Goal: Task Accomplishment & Management: Use online tool/utility

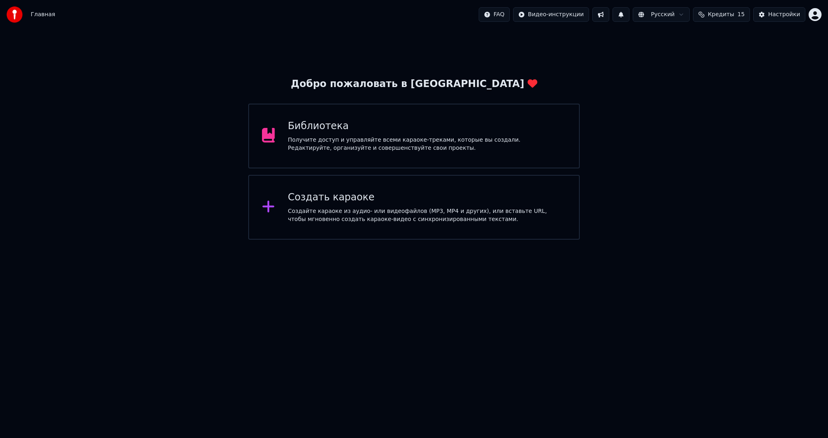
click at [327, 212] on div "Создайте караоке из аудио- или видеофайлов (MP3, MP4 и других), или вставьте UR…" at bounding box center [427, 215] width 278 height 16
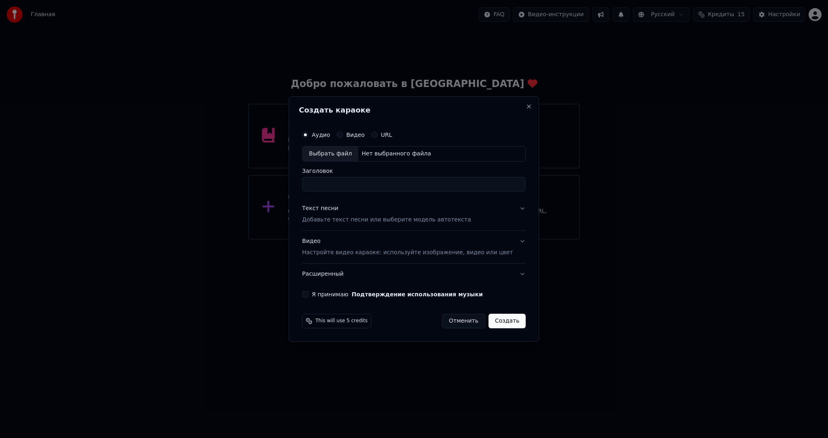
click at [324, 154] on div "Выбрать файл" at bounding box center [331, 153] width 56 height 15
drag, startPoint x: 378, startPoint y: 184, endPoint x: 510, endPoint y: 178, distance: 132.0
click at [505, 180] on input "**********" at bounding box center [414, 184] width 224 height 15
type input "**********"
drag, startPoint x: 380, startPoint y: 216, endPoint x: 374, endPoint y: 214, distance: 6.7
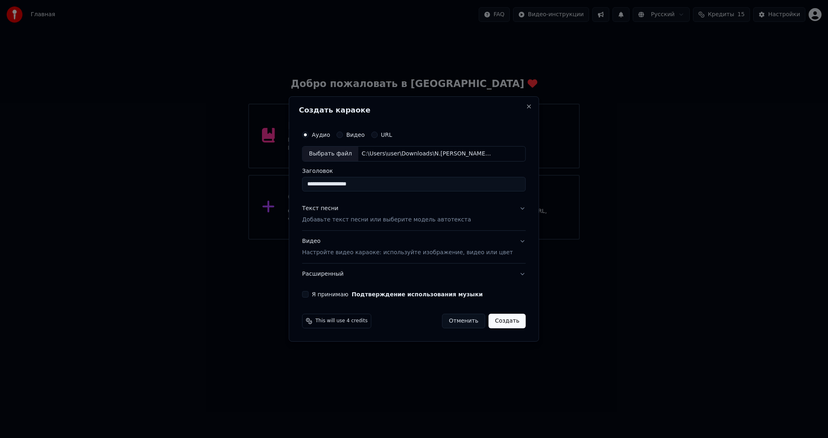
click at [379, 216] on p "Добавьте текст песни или выберите модель автотекста" at bounding box center [386, 220] width 169 height 8
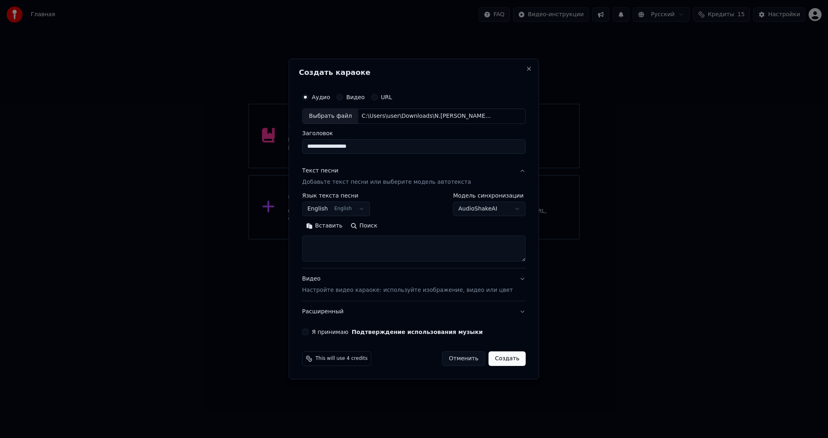
click at [335, 208] on body "**********" at bounding box center [414, 119] width 828 height 239
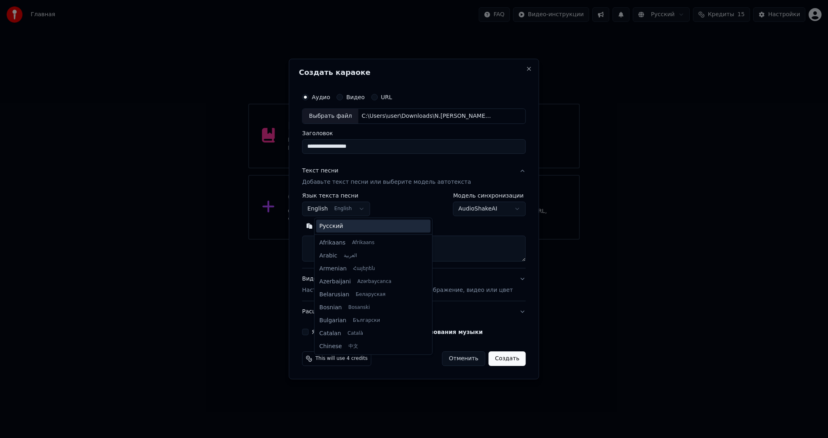
scroll to position [65, 0]
select select "**"
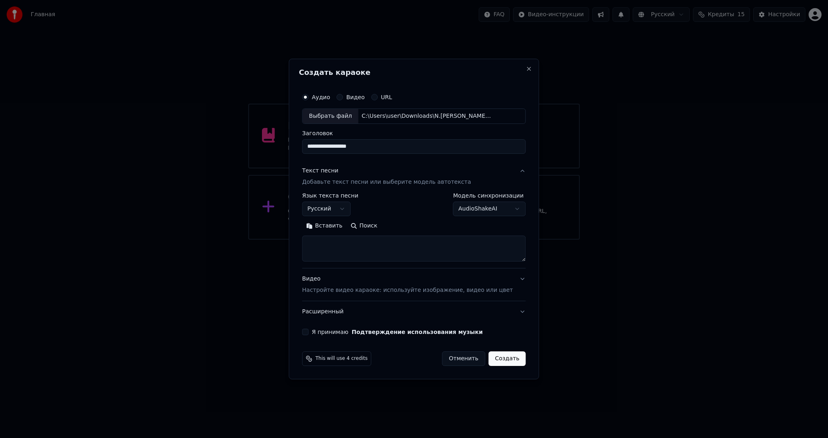
click at [327, 220] on button "Вставить" at bounding box center [324, 225] width 44 height 13
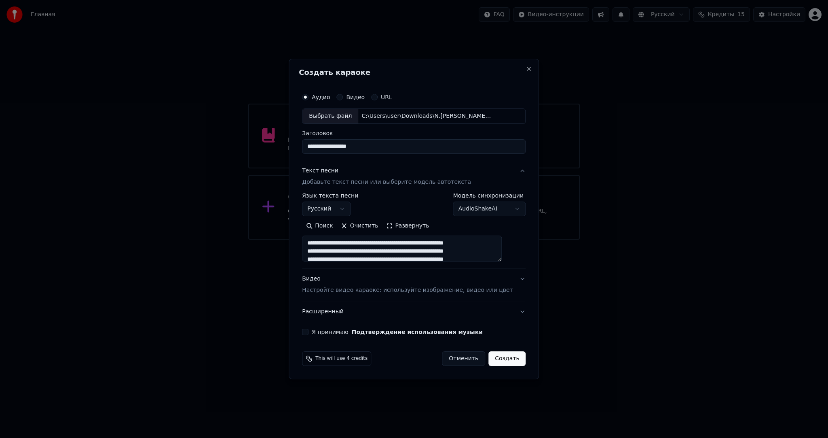
click at [318, 335] on div "**********" at bounding box center [414, 212] width 230 height 252
drag, startPoint x: 319, startPoint y: 327, endPoint x: 332, endPoint y: 330, distance: 13.6
click at [319, 327] on div "**********" at bounding box center [414, 212] width 230 height 252
click at [309, 330] on button "Я принимаю Подтверждение использования музыки" at bounding box center [305, 331] width 6 height 6
click at [501, 360] on button "Создать" at bounding box center [507, 358] width 37 height 15
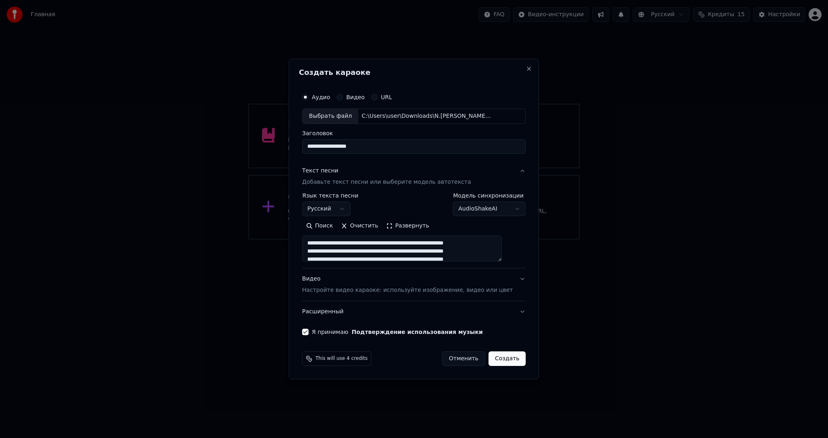
type textarea "**********"
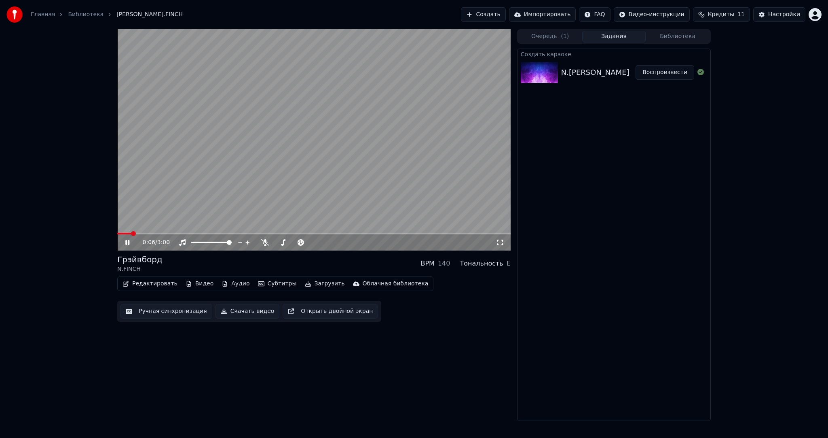
click at [335, 178] on video at bounding box center [314, 139] width 394 height 221
click at [305, 280] on button "Загрузить" at bounding box center [325, 283] width 47 height 11
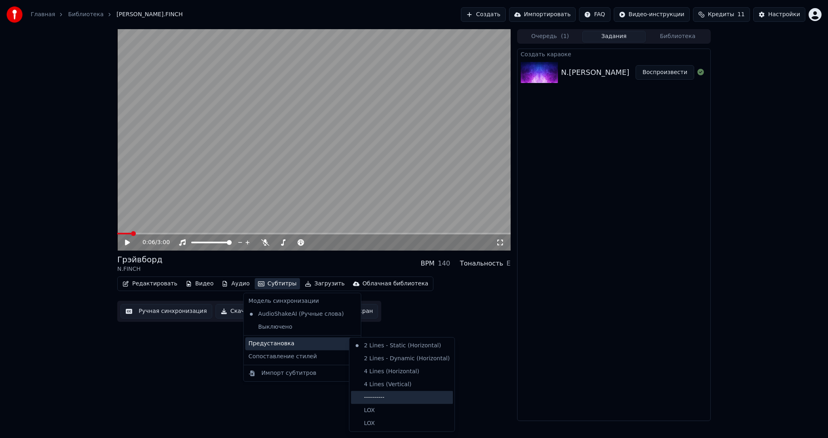
click at [416, 398] on div "----------" at bounding box center [402, 397] width 102 height 13
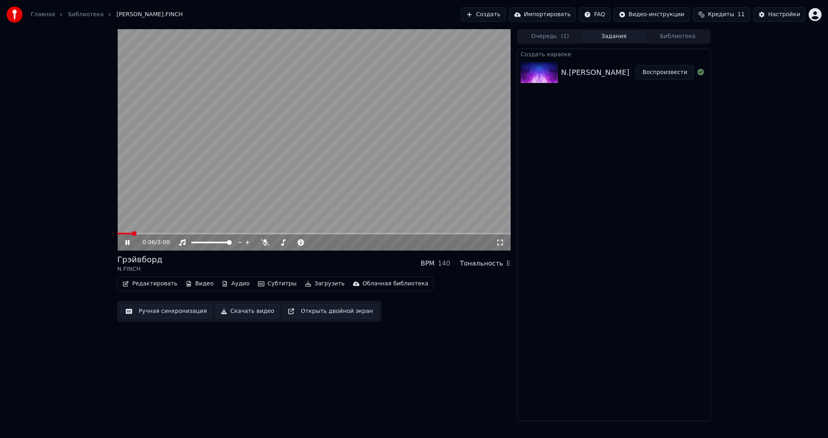
click at [188, 307] on button "Ручная синхронизация" at bounding box center [167, 311] width 92 height 15
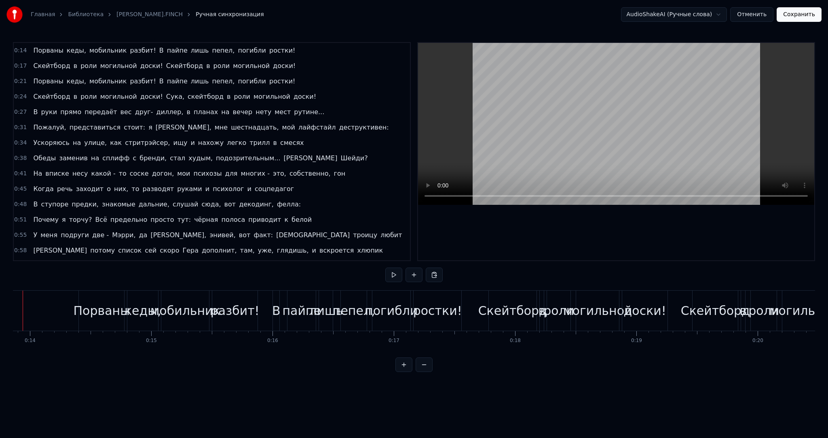
drag, startPoint x: 19, startPoint y: 306, endPoint x: 15, endPoint y: 305, distance: 4.9
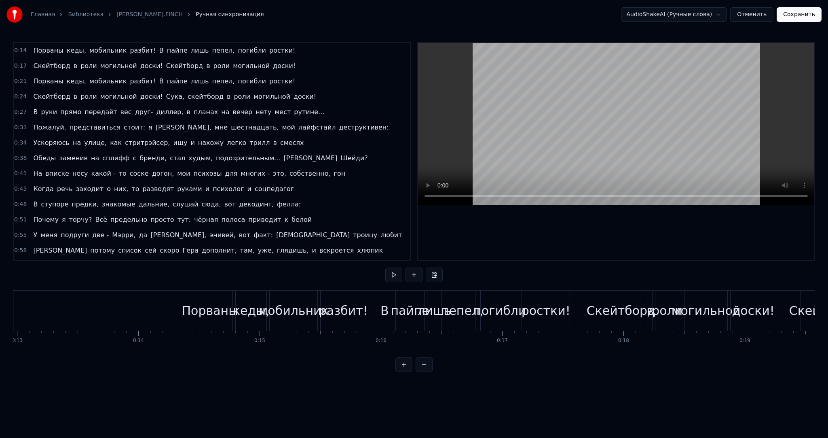
scroll to position [0, 1533]
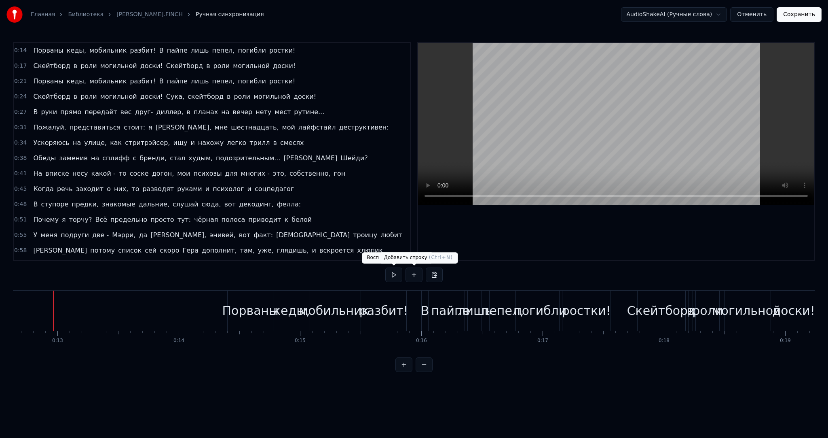
click at [391, 273] on button at bounding box center [393, 274] width 17 height 15
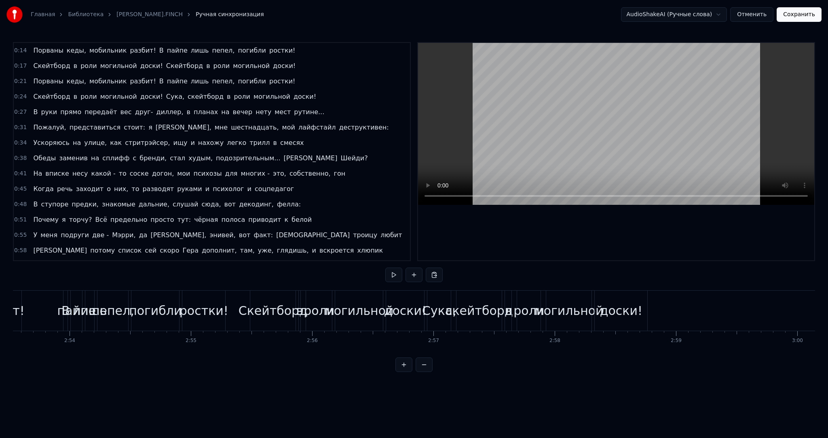
scroll to position [0, 21057]
click at [800, 15] on button "Сохранить" at bounding box center [799, 14] width 45 height 15
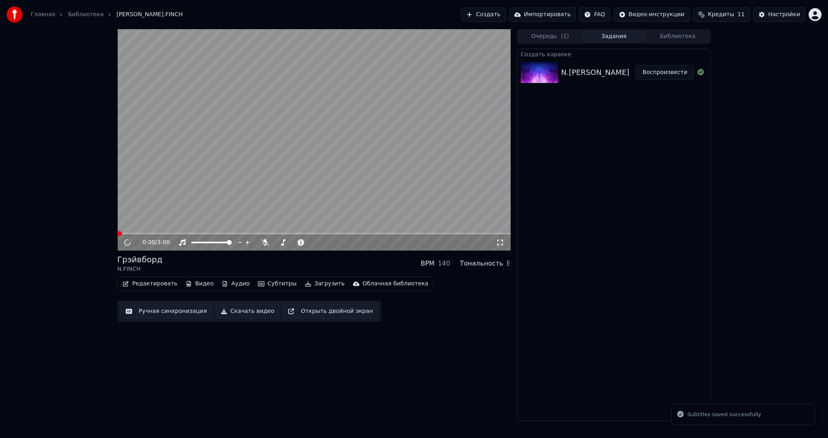
click at [355, 183] on video at bounding box center [314, 139] width 394 height 221
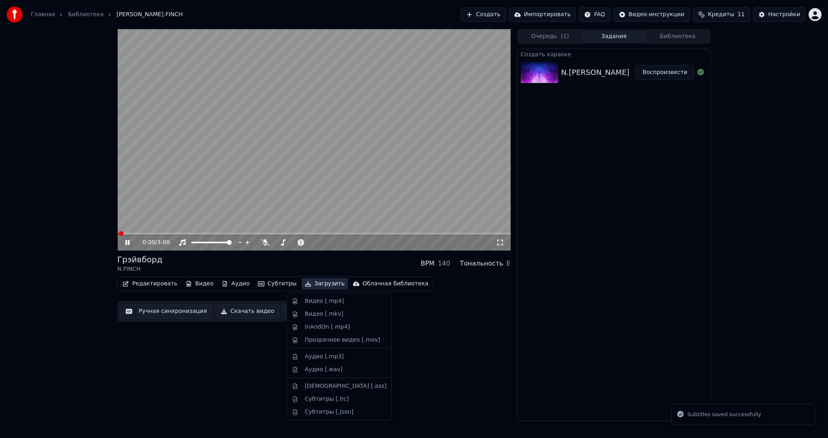
click at [309, 281] on button "Загрузить" at bounding box center [325, 283] width 47 height 11
click at [326, 298] on div "Видео [.mp4]" at bounding box center [324, 301] width 39 height 8
click at [307, 171] on video at bounding box center [314, 139] width 394 height 221
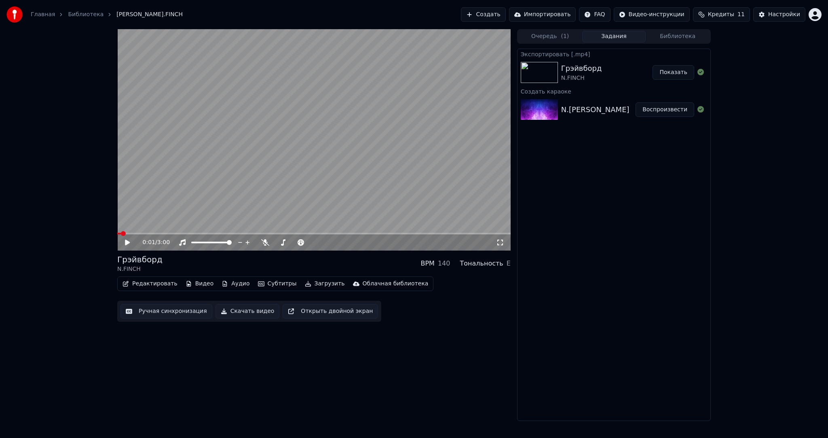
click at [502, 16] on button "Создать" at bounding box center [483, 14] width 44 height 15
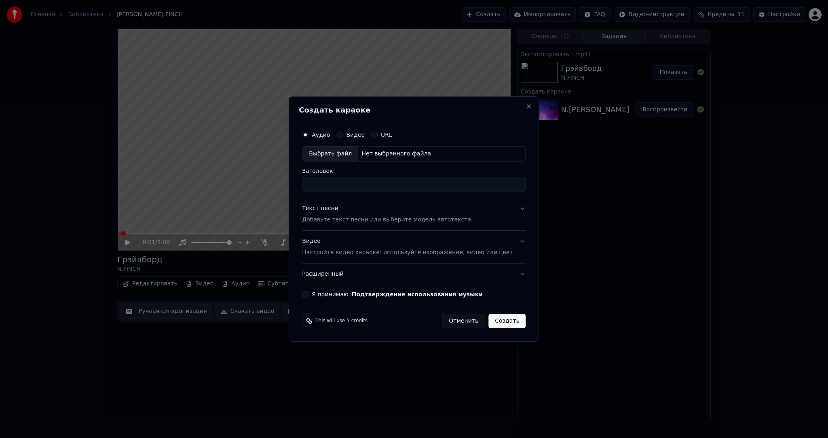
click at [330, 162] on div "Аудио Видео URL Выбрать файл Нет выбранного файла Заголовок" at bounding box center [414, 159] width 224 height 65
click at [332, 153] on div "Выбрать файл" at bounding box center [331, 153] width 56 height 15
drag, startPoint x: 365, startPoint y: 183, endPoint x: 499, endPoint y: 183, distance: 133.9
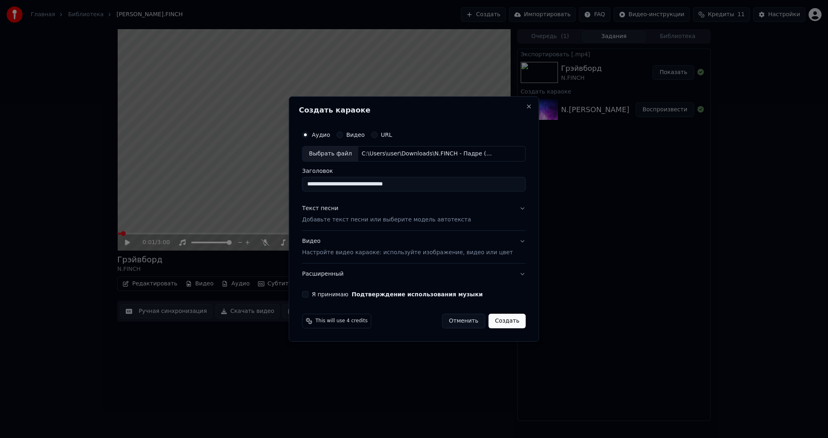
click at [497, 183] on input "**********" at bounding box center [414, 184] width 224 height 15
type input "**********"
click at [379, 217] on p "Добавьте текст песни или выберите модель автотекста" at bounding box center [386, 220] width 169 height 8
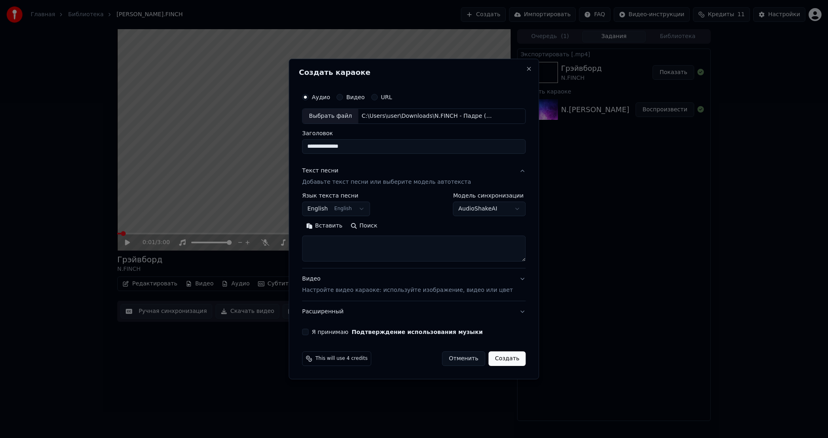
click at [359, 209] on body "**********" at bounding box center [414, 219] width 828 height 438
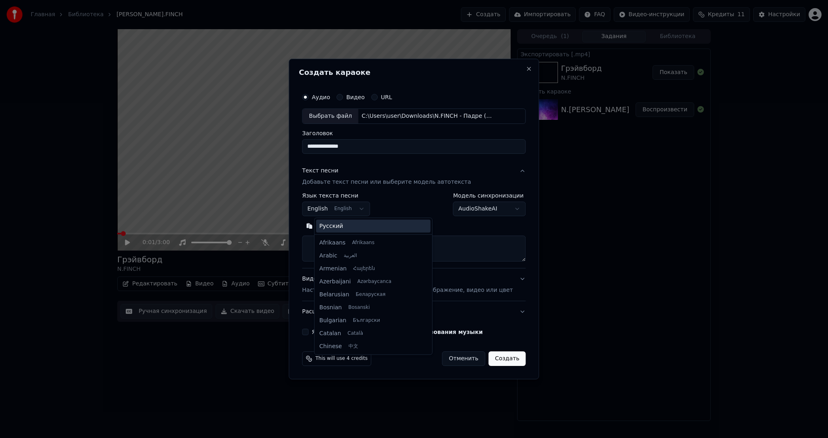
scroll to position [65, 0]
select select "**"
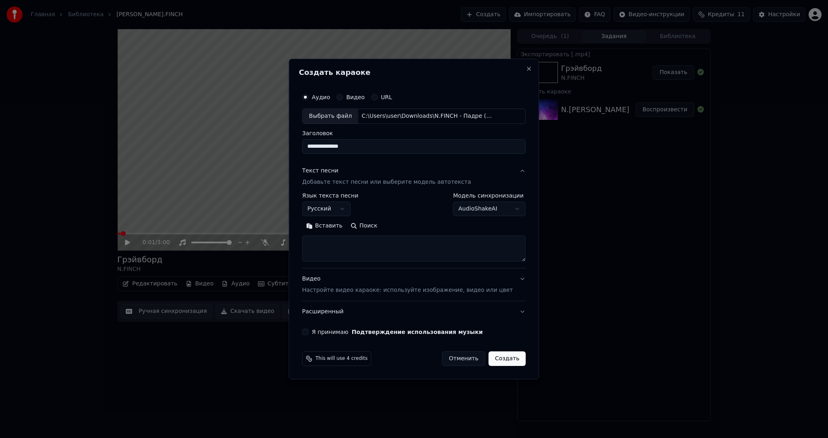
click at [338, 222] on button "Вставить" at bounding box center [324, 225] width 44 height 13
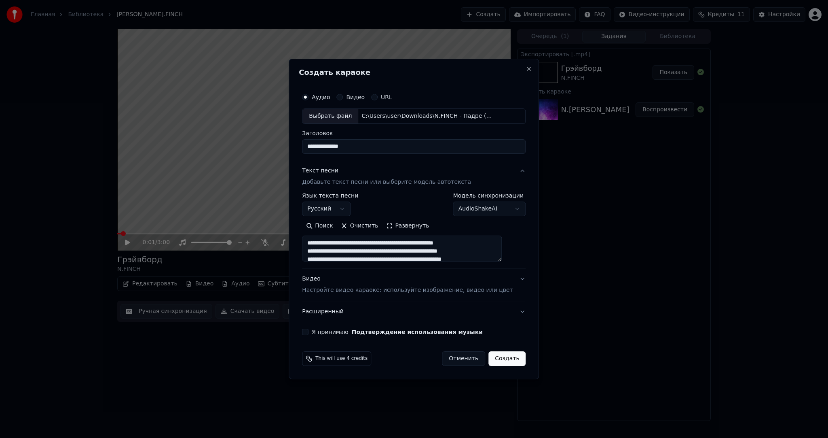
drag, startPoint x: 316, startPoint y: 327, endPoint x: 346, endPoint y: 334, distance: 30.7
click at [315, 327] on div "**********" at bounding box center [414, 212] width 230 height 252
click at [309, 332] on button "Я принимаю Подтверждение использования музыки" at bounding box center [305, 331] width 6 height 6
click at [491, 354] on button "Создать" at bounding box center [507, 358] width 37 height 15
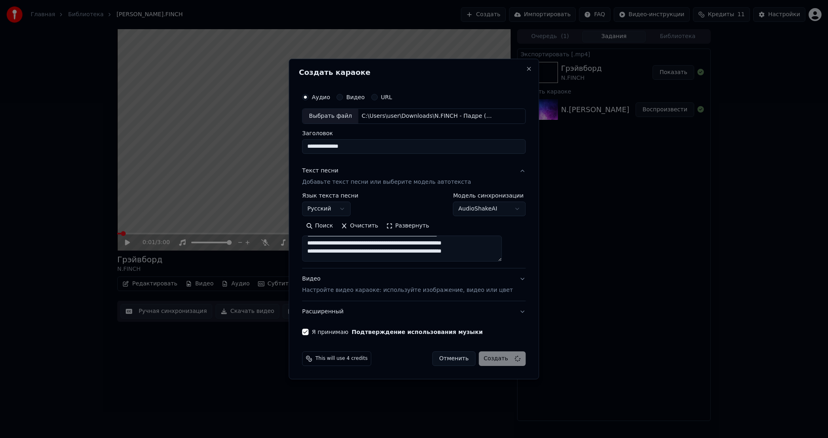
type textarea "**********"
select select
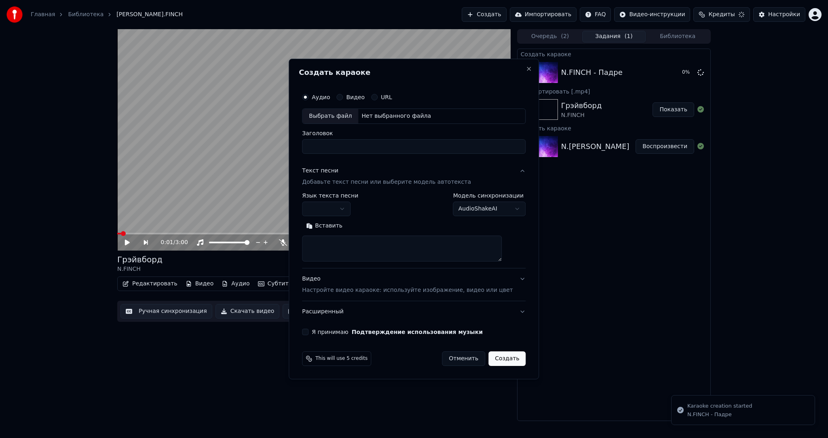
scroll to position [0, 0]
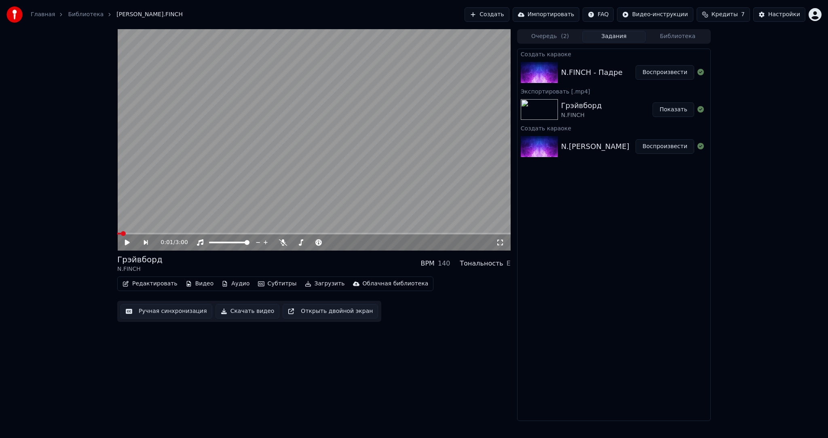
click at [655, 74] on button "Воспроизвести" at bounding box center [665, 72] width 59 height 15
click at [270, 169] on video at bounding box center [314, 139] width 394 height 221
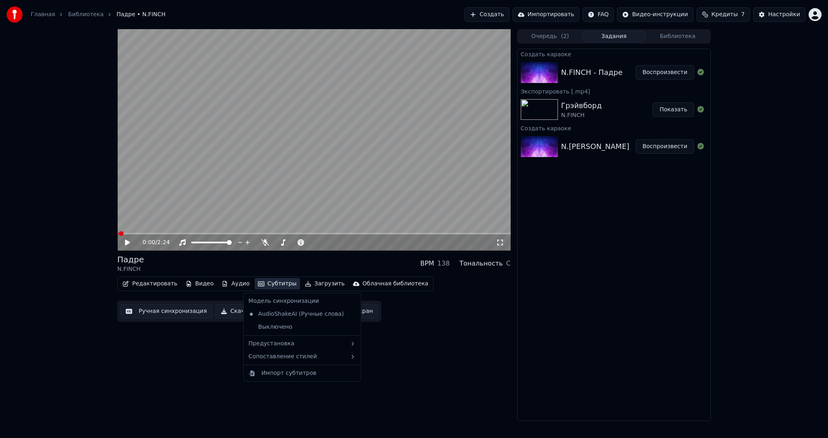
click at [258, 283] on button "Субтитры" at bounding box center [277, 283] width 45 height 11
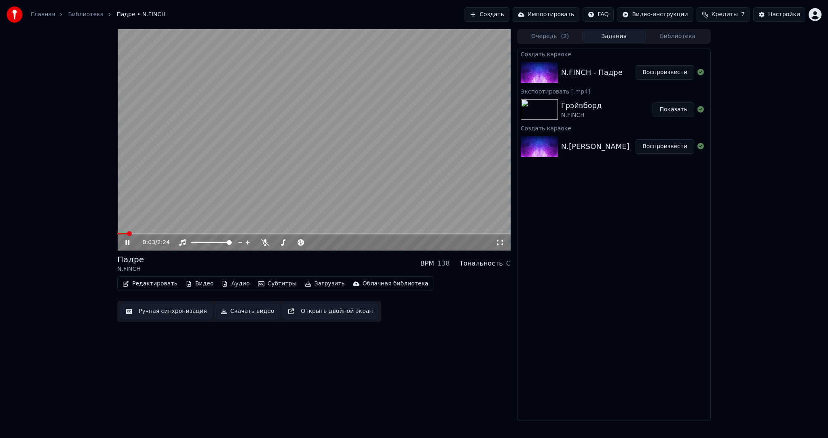
click at [427, 99] on video at bounding box center [314, 139] width 394 height 221
click at [686, 73] on button "Воспроизвести" at bounding box center [665, 72] width 59 height 15
drag, startPoint x: 260, startPoint y: 152, endPoint x: 274, endPoint y: 216, distance: 66.1
click at [259, 155] on video at bounding box center [314, 139] width 394 height 221
click at [273, 285] on button "Субтитры" at bounding box center [277, 283] width 45 height 11
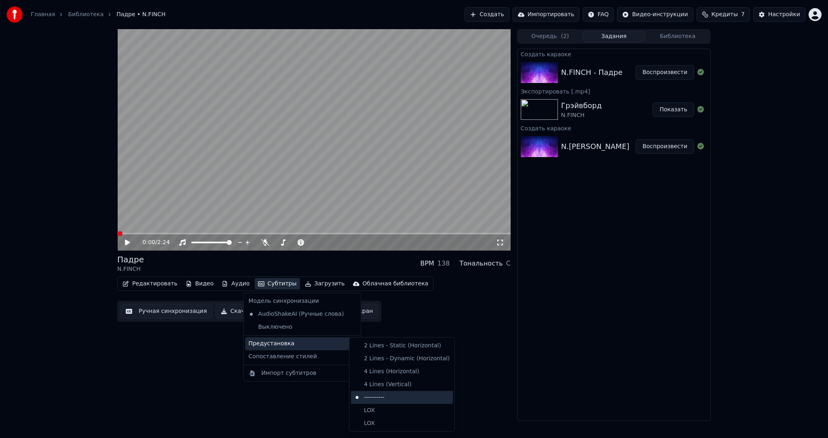
click at [380, 394] on div "----------" at bounding box center [402, 397] width 102 height 13
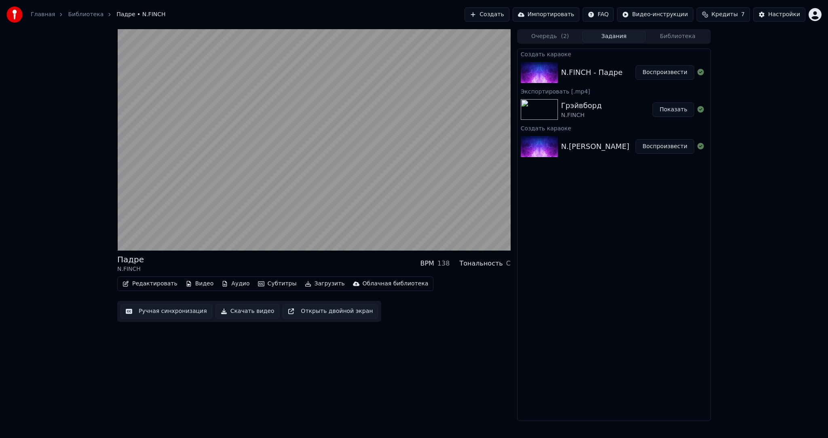
click at [186, 307] on button "Ручная синхронизация" at bounding box center [167, 311] width 92 height 15
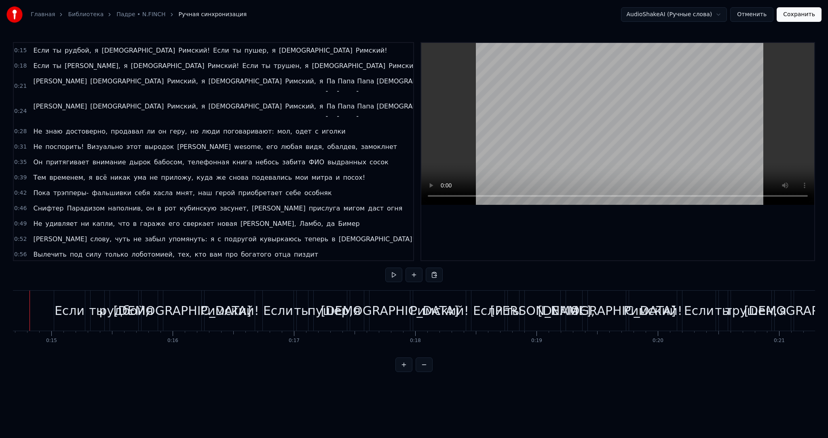
drag, startPoint x: 32, startPoint y: 303, endPoint x: 176, endPoint y: 288, distance: 144.8
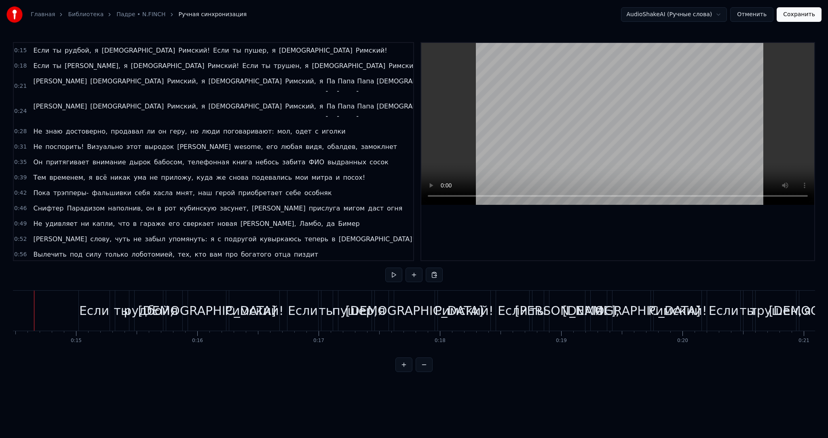
scroll to position [0, 1737]
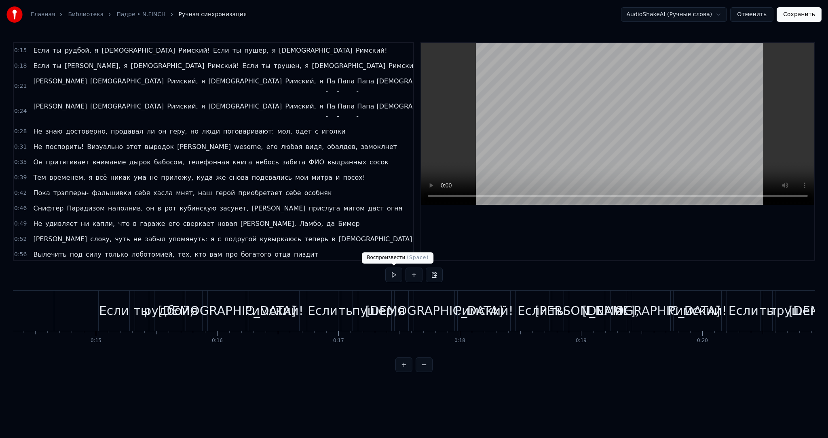
click at [394, 275] on button at bounding box center [393, 274] width 17 height 15
drag, startPoint x: 628, startPoint y: 140, endPoint x: 578, endPoint y: 152, distance: 52.2
click at [628, 140] on video at bounding box center [617, 124] width 393 height 162
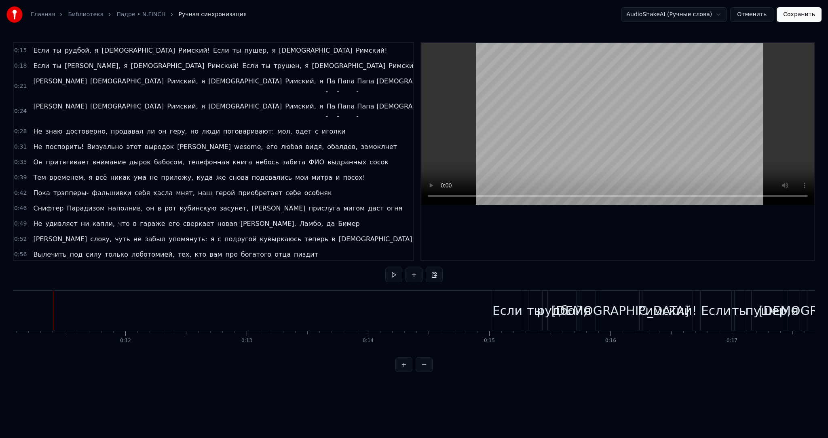
drag, startPoint x: 543, startPoint y: 130, endPoint x: 516, endPoint y: 153, distance: 35.5
click at [542, 130] on video at bounding box center [617, 124] width 393 height 162
click at [511, 125] on video at bounding box center [617, 124] width 393 height 162
click at [512, 125] on video at bounding box center [617, 124] width 393 height 162
click at [552, 123] on video at bounding box center [617, 124] width 393 height 162
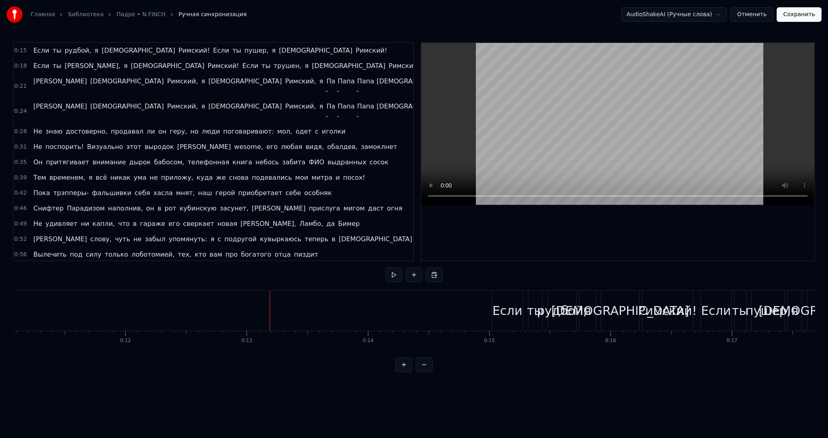
click at [734, 144] on video at bounding box center [617, 124] width 393 height 162
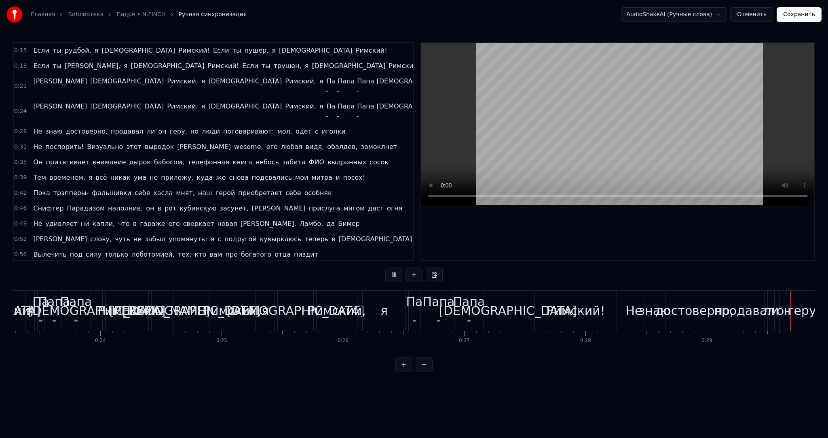
scroll to position [0, 3565]
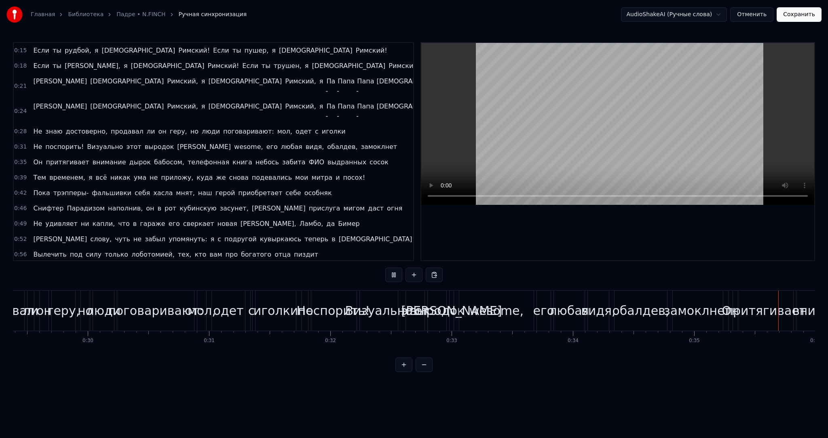
click at [749, 144] on video at bounding box center [617, 124] width 393 height 162
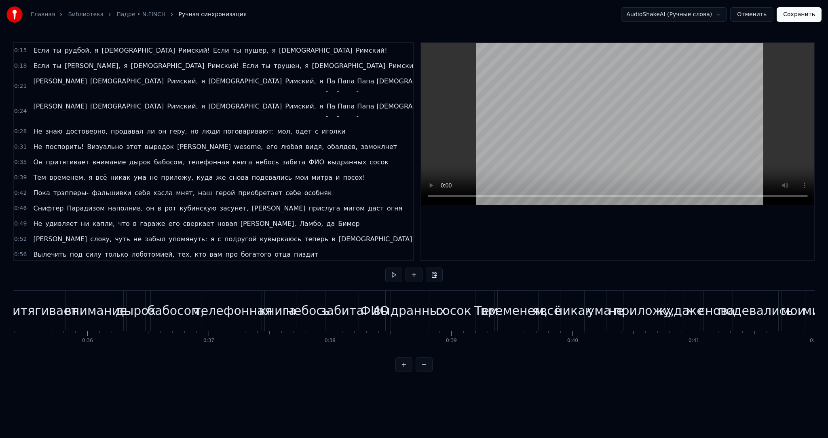
click at [633, 100] on video at bounding box center [617, 124] width 393 height 162
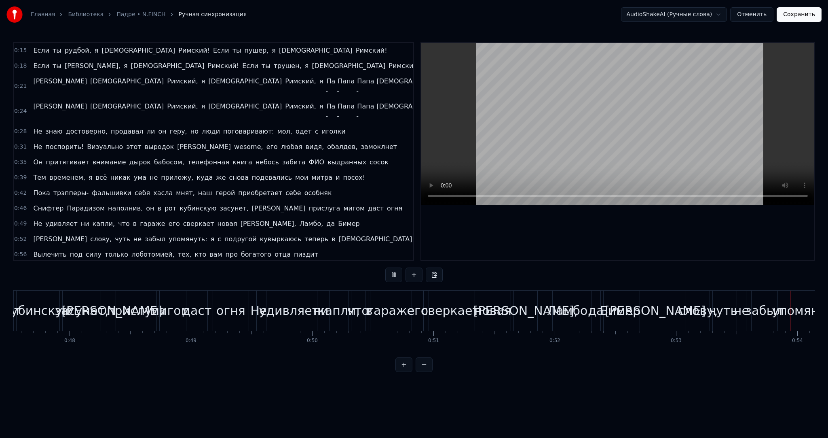
scroll to position [0, 6508]
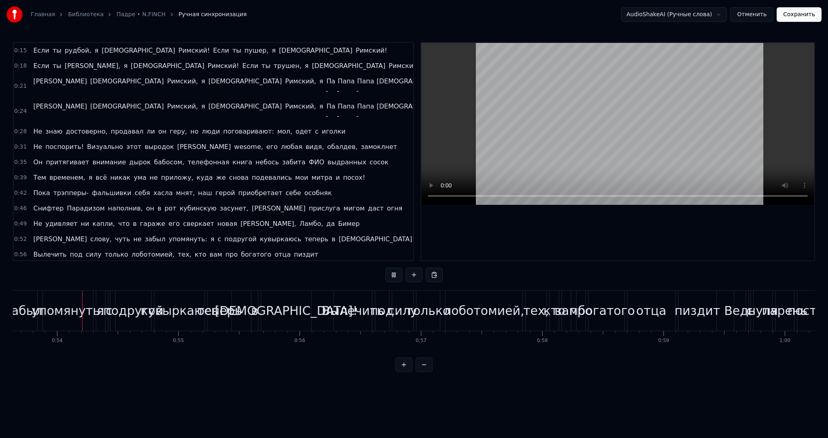
drag, startPoint x: 640, startPoint y: 78, endPoint x: 616, endPoint y: 106, distance: 36.8
click at [639, 78] on video at bounding box center [617, 124] width 393 height 162
click at [32, 234] on span "[PERSON_NAME]" at bounding box center [59, 238] width 55 height 9
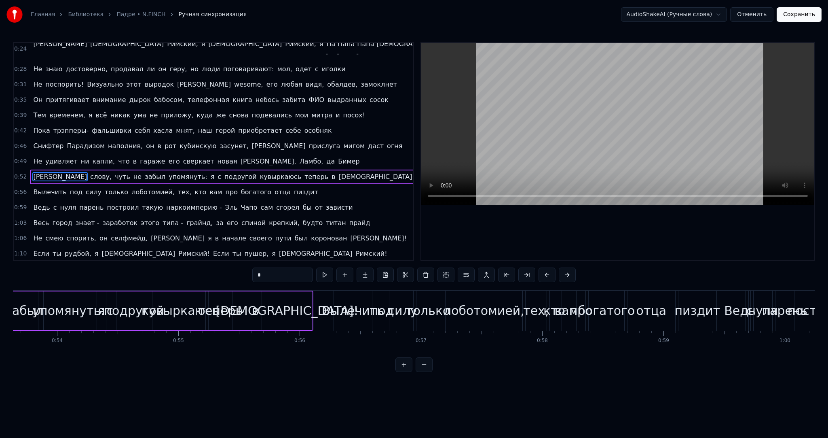
scroll to position [0, 6354]
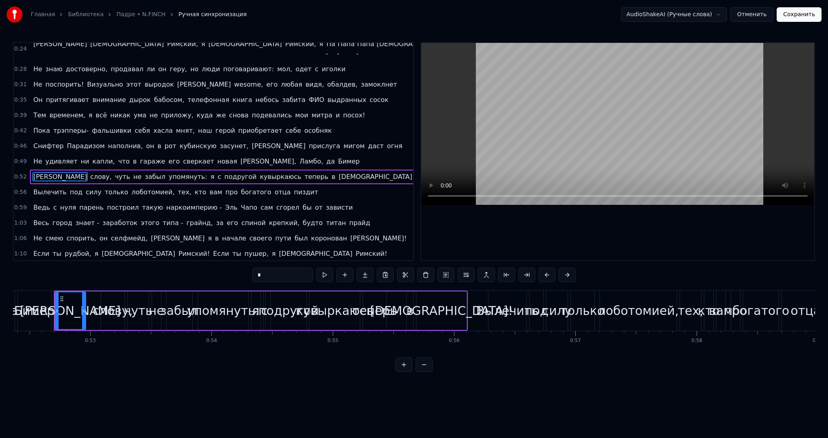
click at [70, 305] on div "[PERSON_NAME]" at bounding box center [70, 310] width 101 height 18
drag, startPoint x: 61, startPoint y: 298, endPoint x: 74, endPoint y: 299, distance: 13.4
click at [74, 299] on icon at bounding box center [73, 298] width 6 height 6
drag, startPoint x: 70, startPoint y: 304, endPoint x: 79, endPoint y: 305, distance: 9.3
click at [80, 305] on div at bounding box center [79, 310] width 3 height 37
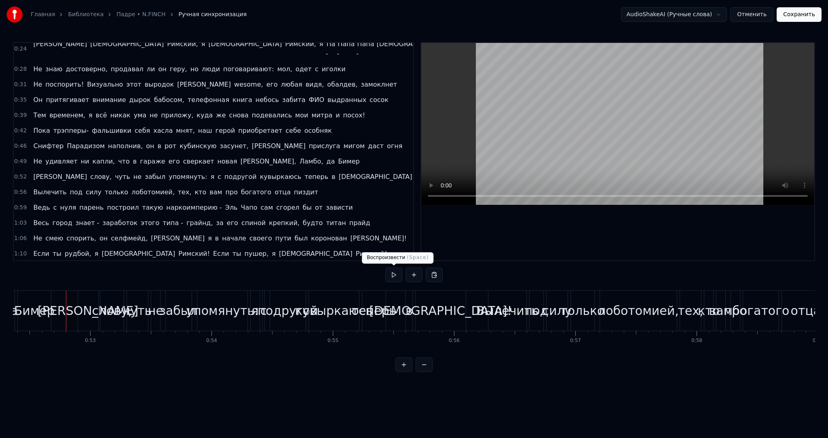
click at [398, 272] on button at bounding box center [393, 274] width 17 height 15
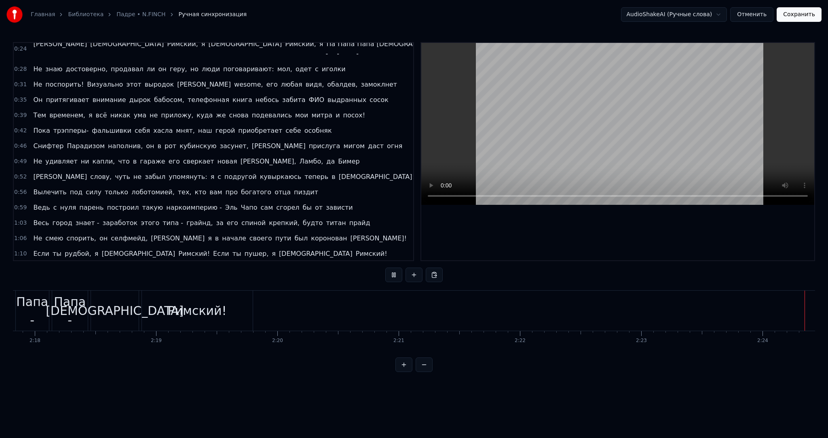
scroll to position [0, 16723]
click at [794, 8] on button "Сохранить" at bounding box center [799, 14] width 45 height 15
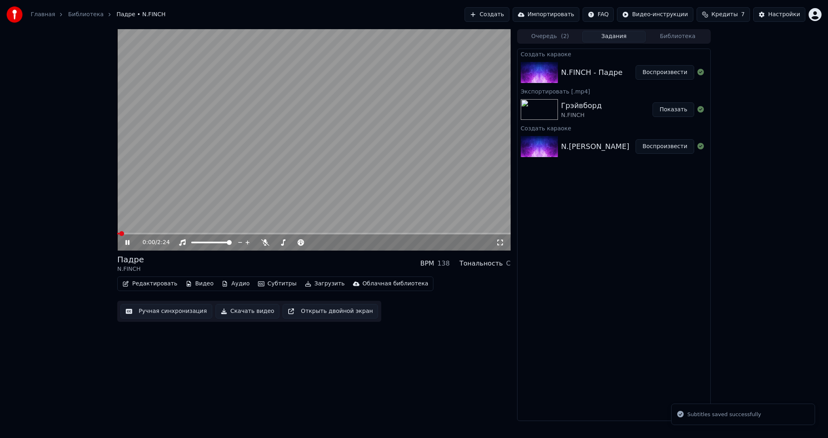
click at [297, 142] on video at bounding box center [314, 139] width 394 height 221
click at [306, 286] on button "Загрузить" at bounding box center [325, 283] width 47 height 11
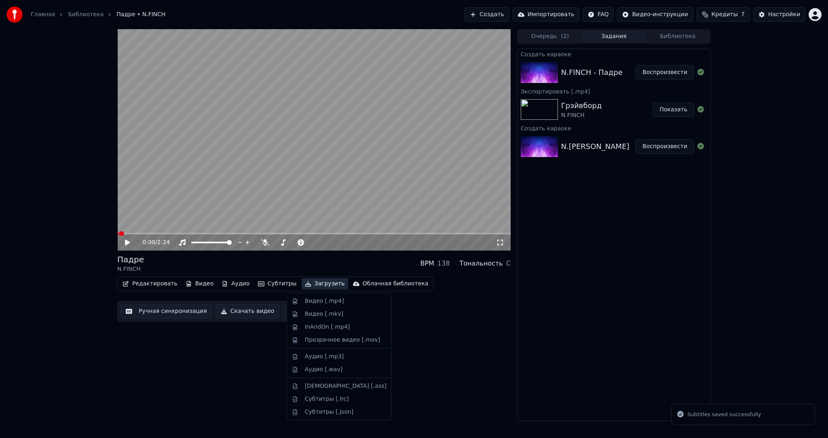
click at [309, 300] on div "Видео [.mp4]" at bounding box center [324, 301] width 39 height 8
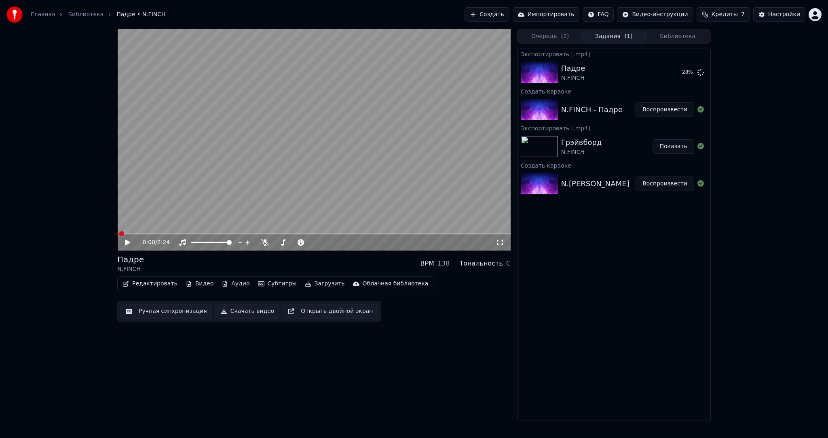
click at [225, 206] on video at bounding box center [314, 139] width 394 height 221
click at [202, 199] on video at bounding box center [314, 139] width 394 height 221
click at [335, 109] on video at bounding box center [314, 139] width 394 height 221
click at [76, 251] on div "0:10 / 2:24 Падре N.FINCH BPM 138 Тональность C Редактировать Видео Аудио Субти…" at bounding box center [414, 225] width 828 height 392
click at [242, 172] on video at bounding box center [314, 139] width 394 height 221
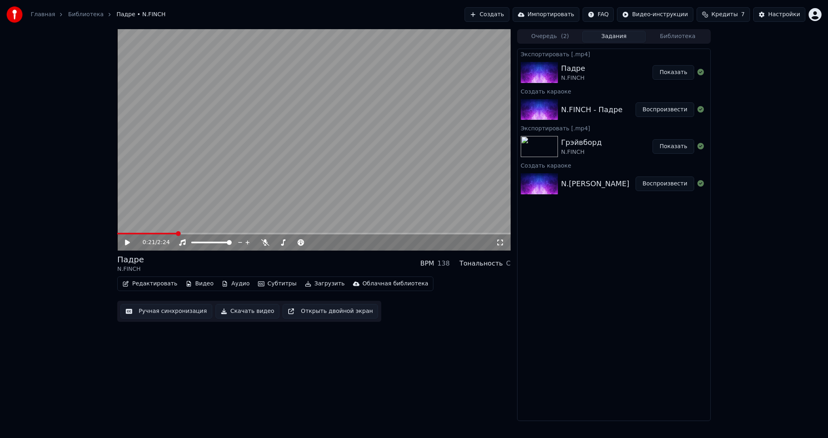
click at [505, 15] on button "Создать" at bounding box center [487, 14] width 44 height 15
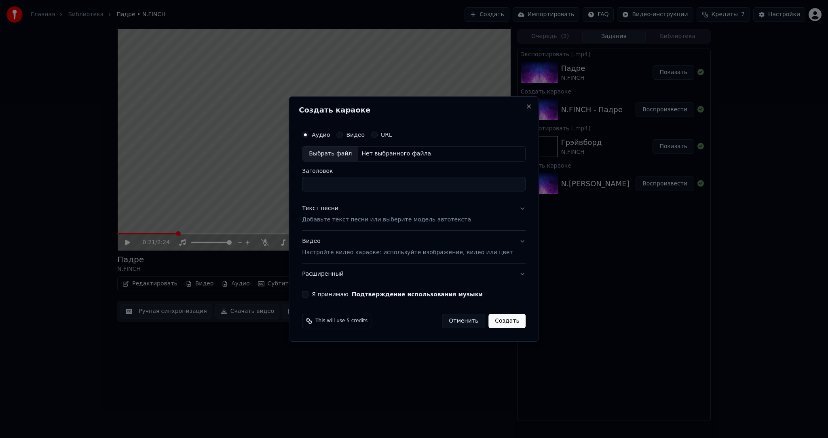
click at [317, 160] on div "Выбрать файл" at bounding box center [331, 153] width 56 height 15
type input "**********"
click at [324, 214] on div "Текст песни Добавьте текст песни или выберите модель автотекста" at bounding box center [386, 213] width 169 height 19
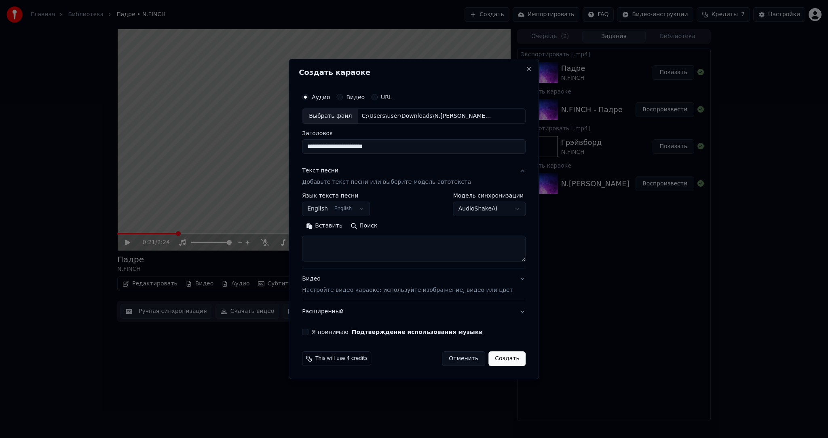
click at [340, 214] on body "Главная Библиотека Падре • N.FINCH Создать Импортировать FAQ Видео-инструкции К…" at bounding box center [414, 219] width 828 height 438
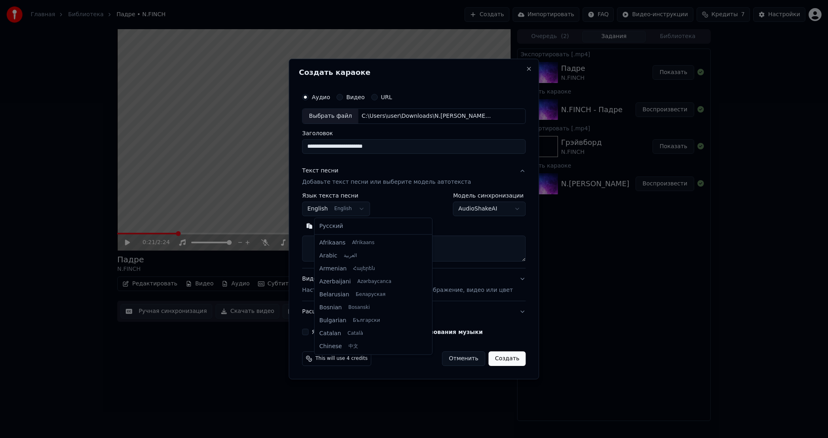
scroll to position [65, 0]
select select "**"
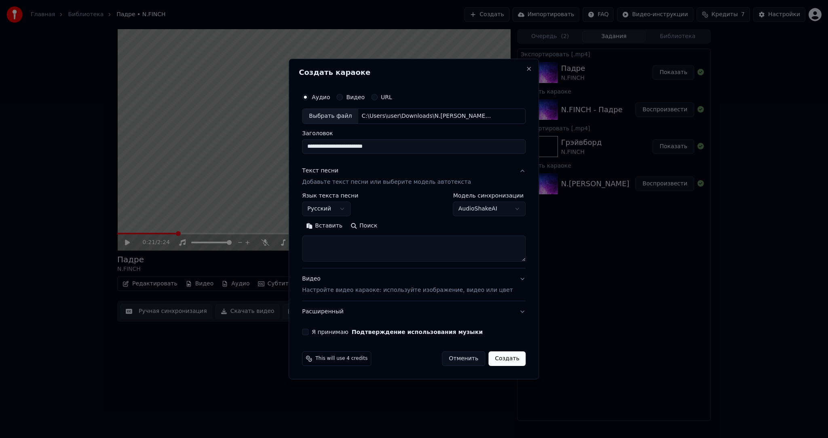
click at [349, 240] on textarea at bounding box center [414, 248] width 224 height 26
paste textarea "**********"
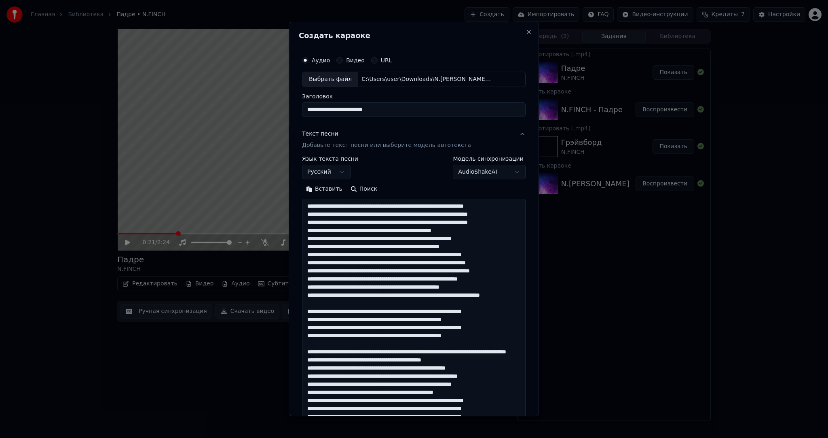
scroll to position [511, 0]
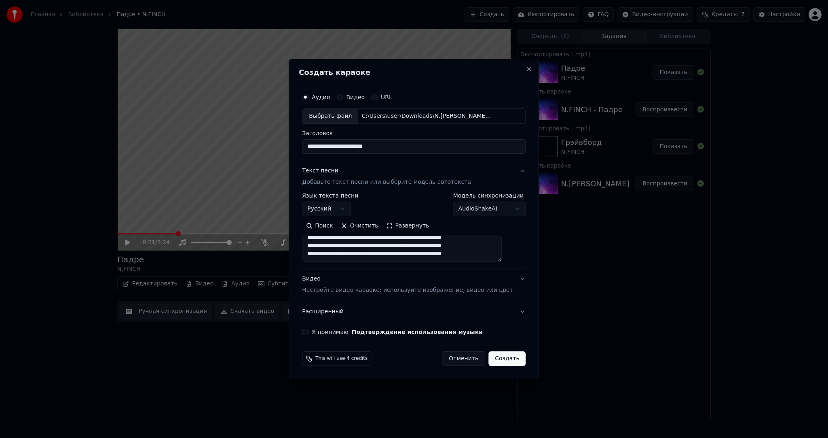
type textarea "**********"
click at [309, 334] on button "Я принимаю Подтверждение использования музыки" at bounding box center [305, 331] width 6 height 6
click at [519, 362] on div "**********" at bounding box center [414, 219] width 250 height 320
click at [503, 358] on button "Создать" at bounding box center [507, 358] width 37 height 15
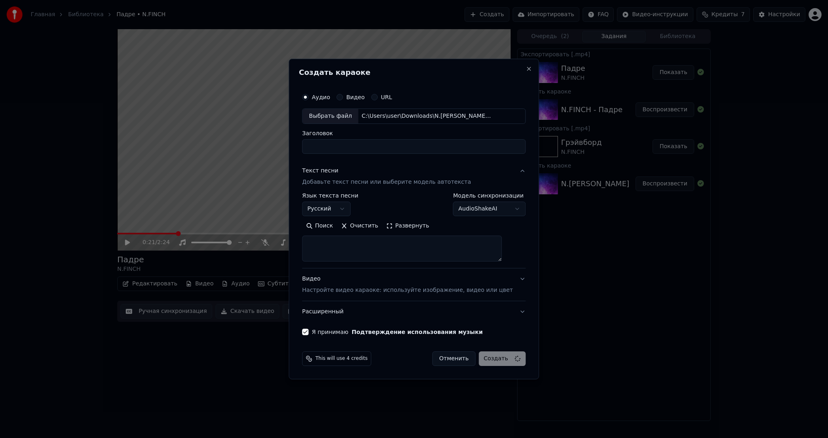
scroll to position [0, 0]
select select
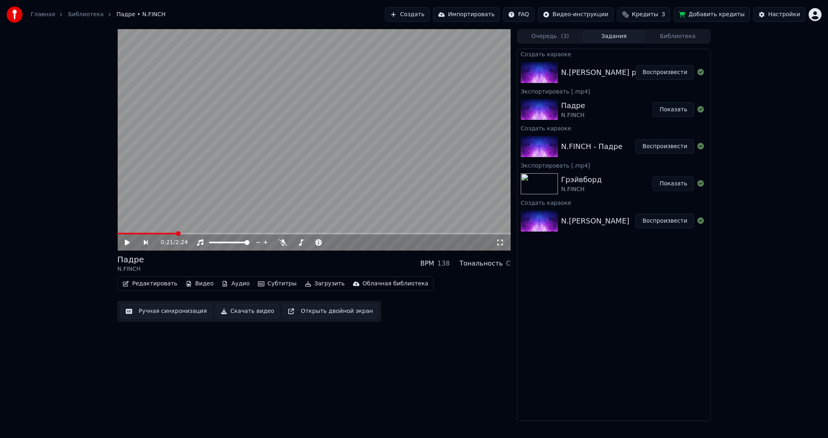
click at [652, 73] on button "Воспроизвести" at bounding box center [665, 72] width 59 height 15
click at [284, 146] on video at bounding box center [314, 139] width 394 height 221
click at [279, 176] on video at bounding box center [314, 139] width 394 height 221
click at [272, 280] on button "Субтитры" at bounding box center [277, 283] width 45 height 11
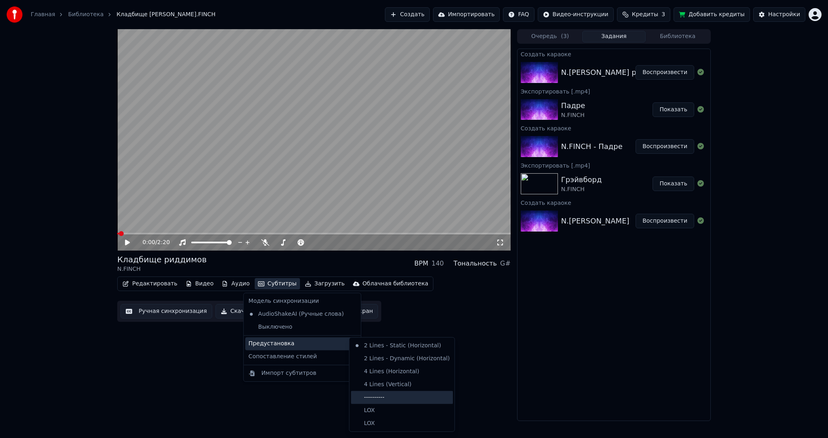
click at [376, 394] on div "----------" at bounding box center [402, 397] width 102 height 13
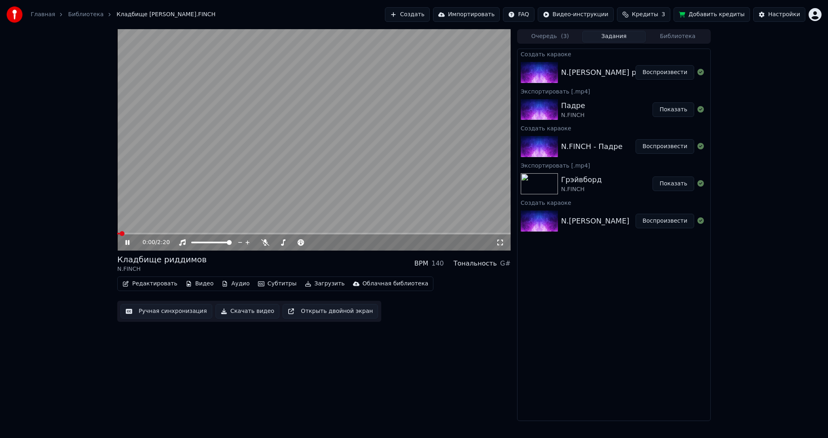
click at [187, 306] on button "Ручная синхронизация" at bounding box center [167, 311] width 92 height 15
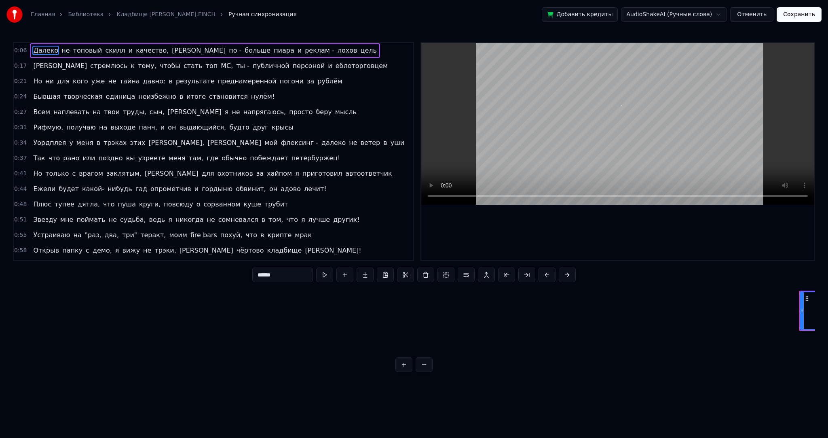
scroll to position [0, 745]
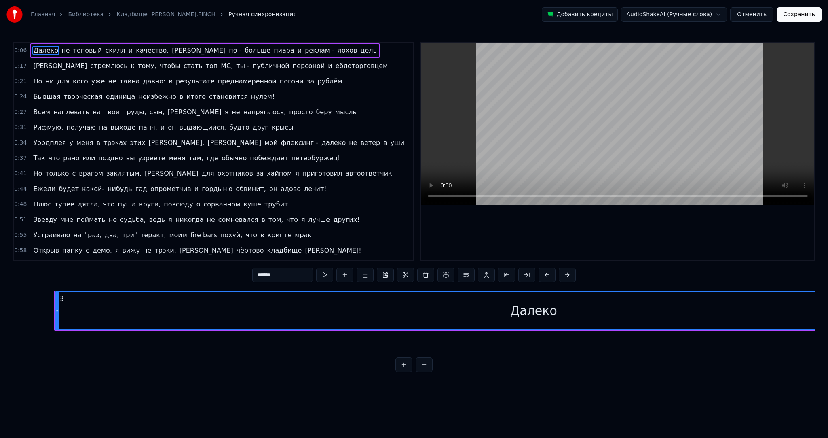
click at [571, 116] on video at bounding box center [617, 124] width 393 height 162
drag, startPoint x: 554, startPoint y: 128, endPoint x: 545, endPoint y: 129, distance: 9.0
click at [553, 128] on video at bounding box center [617, 124] width 393 height 162
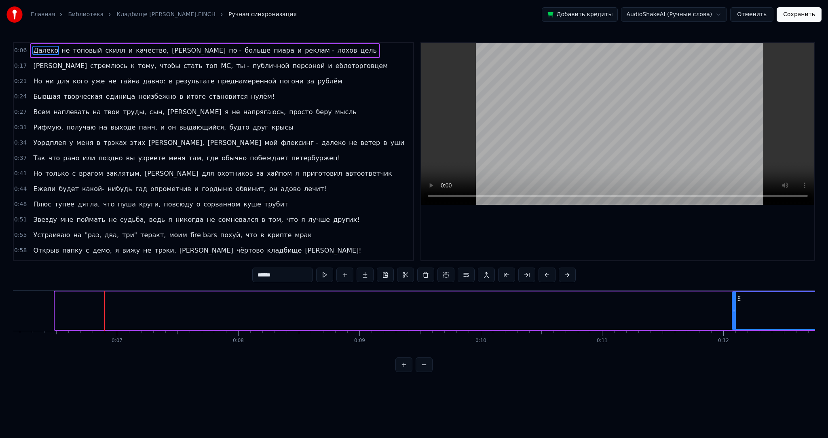
drag, startPoint x: 55, startPoint y: 306, endPoint x: 733, endPoint y: 316, distance: 677.5
click at [733, 316] on div at bounding box center [734, 310] width 3 height 37
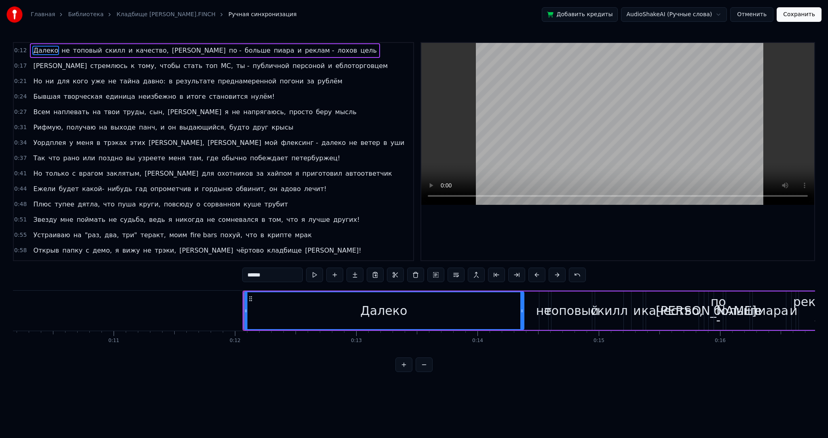
scroll to position [0, 1262]
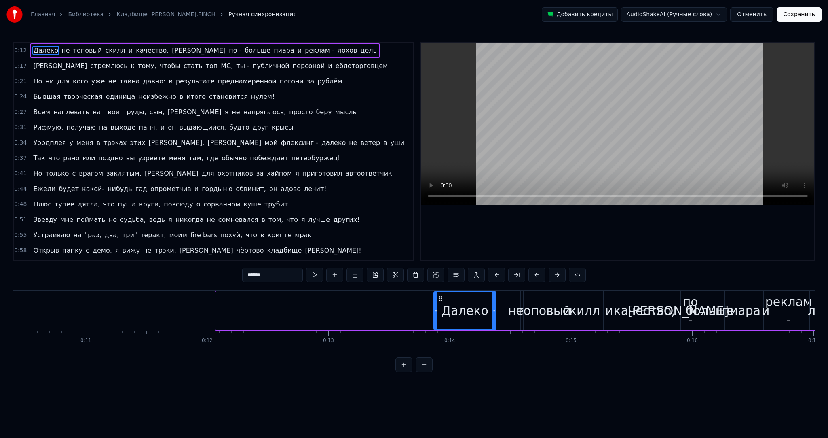
drag, startPoint x: 216, startPoint y: 317, endPoint x: 432, endPoint y: 315, distance: 216.0
click at [434, 315] on div at bounding box center [435, 310] width 3 height 37
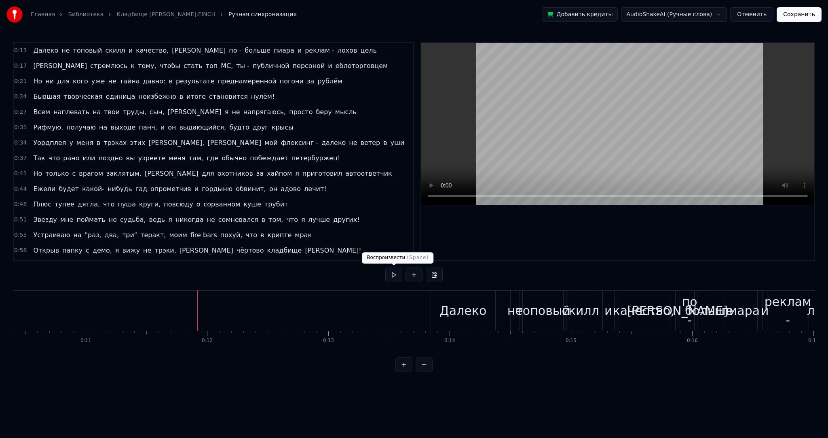
click at [392, 274] on button at bounding box center [393, 274] width 17 height 15
click at [394, 275] on button at bounding box center [393, 274] width 17 height 15
click at [489, 304] on div "Далеко" at bounding box center [463, 310] width 64 height 40
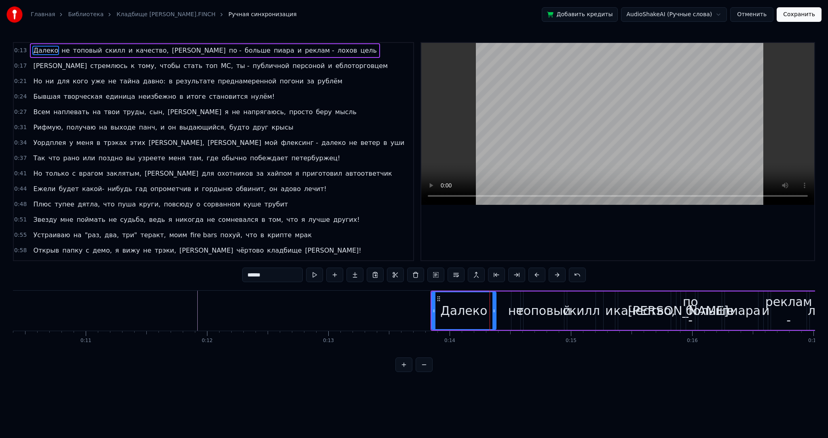
drag, startPoint x: 439, startPoint y: 296, endPoint x: 444, endPoint y: 296, distance: 5.3
click at [448, 296] on div "Далеко" at bounding box center [463, 310] width 63 height 37
drag, startPoint x: 436, startPoint y: 296, endPoint x: 451, endPoint y: 296, distance: 14.2
click at [451, 296] on icon at bounding box center [453, 298] width 6 height 6
drag, startPoint x: 447, startPoint y: 299, endPoint x: 474, endPoint y: 299, distance: 26.3
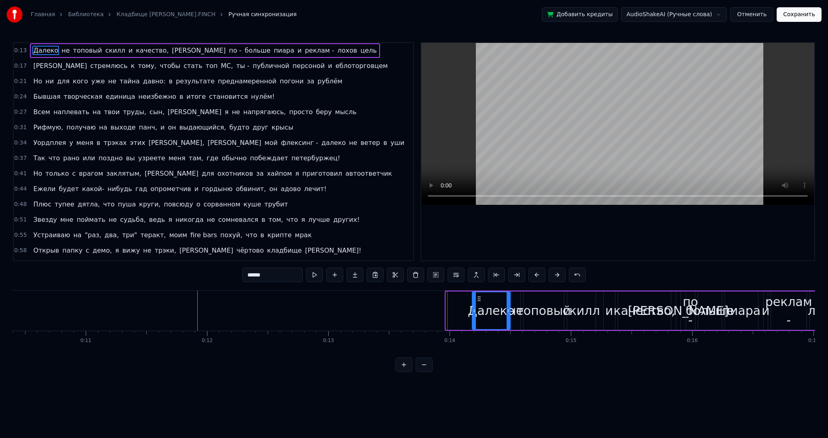
click at [474, 299] on div at bounding box center [474, 310] width 3 height 37
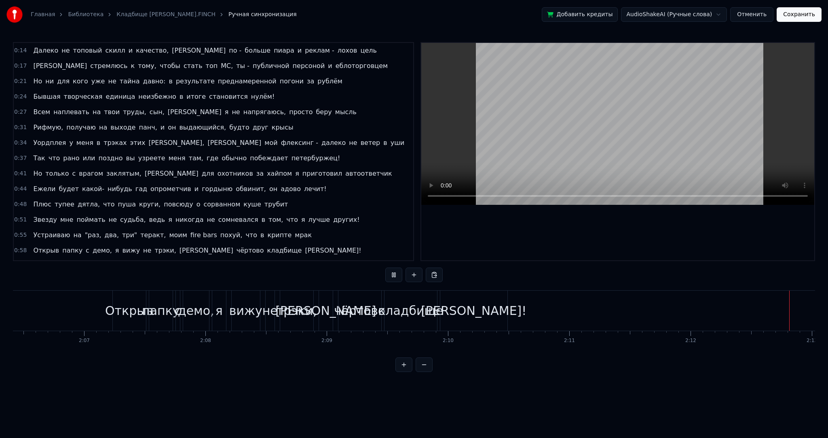
scroll to position [0, 16079]
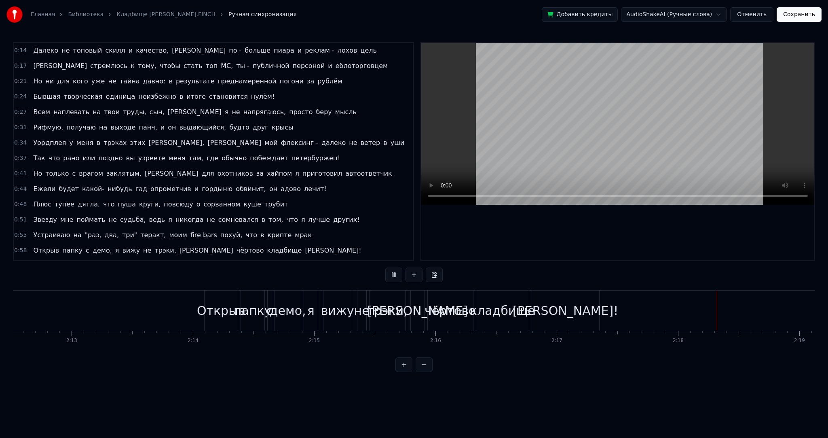
click at [802, 12] on button "Сохранить" at bounding box center [799, 14] width 45 height 15
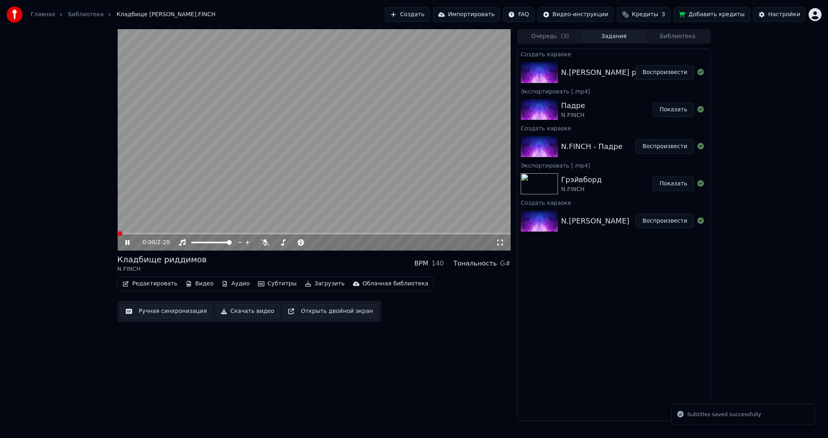
click at [330, 126] on video at bounding box center [314, 139] width 394 height 221
click at [319, 281] on button "Загрузить" at bounding box center [325, 283] width 47 height 11
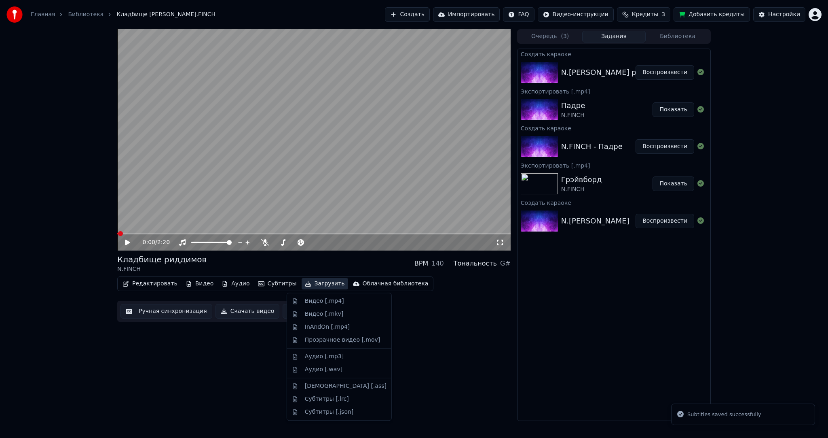
click at [325, 299] on div "Видео [.mp4]" at bounding box center [324, 301] width 39 height 8
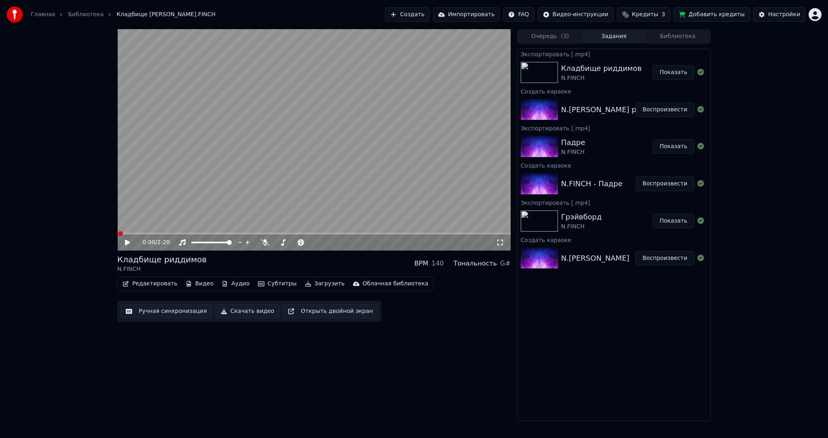
click at [667, 74] on button "Показать" at bounding box center [674, 72] width 42 height 15
